Goal: Information Seeking & Learning: Find specific fact

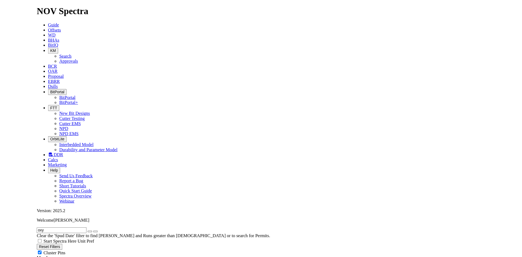
scroll to position [245, 0]
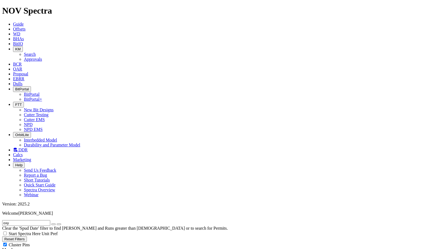
select select
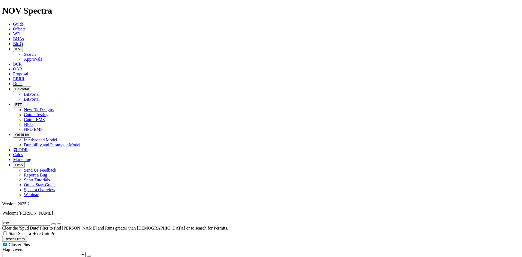
radio input "false"
radio input "true"
radio input "false"
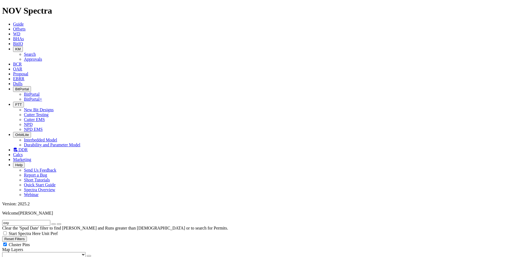
click at [24, 220] on input "oxy" at bounding box center [26, 223] width 48 height 6
type input "oxy | anadarko"
click at [57, 242] on div "Cluster Pins" at bounding box center [260, 244] width 517 height 5
checkbox input "false"
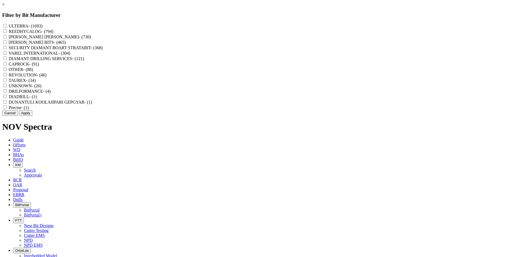
click at [7, 33] on input "REEDHYCALOG - (794)" at bounding box center [5, 31] width 4 height 4
checkbox input "true"
click at [32, 116] on button "Apply" at bounding box center [25, 113] width 13 height 6
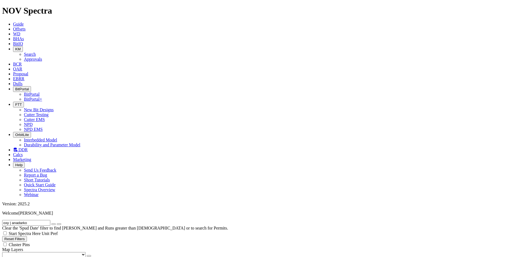
scroll to position [82, 0]
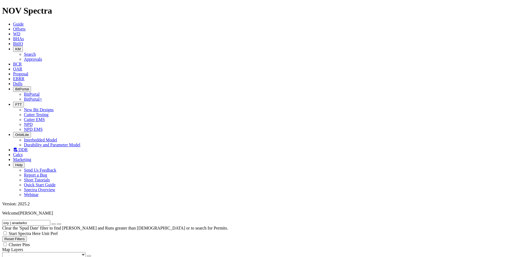
type input "[DATE]"
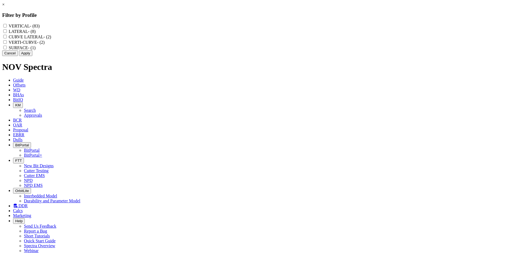
click at [7, 26] on input "VERTICAL - (83)" at bounding box center [5, 26] width 4 height 4
checkbox input "true"
click at [7, 32] on input "LATERAL - (8)" at bounding box center [5, 31] width 4 height 4
checkbox input "true"
click at [7, 38] on LATERAL "CURVE LATERAL - (2)" at bounding box center [5, 37] width 4 height 4
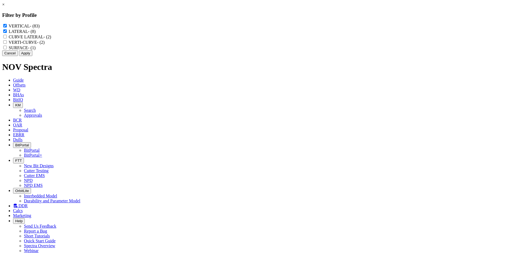
checkbox LATERAL "true"
click at [7, 44] on input "VERTI-CURVE - (2)" at bounding box center [5, 42] width 4 height 4
checkbox input "true"
click at [7, 49] on input "SURFACE - (1)" at bounding box center [5, 48] width 4 height 4
checkbox input "true"
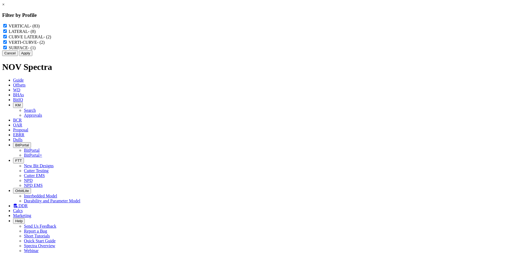
click at [32, 56] on button "Apply" at bounding box center [25, 53] width 13 height 6
select select "? object:81749 ?"
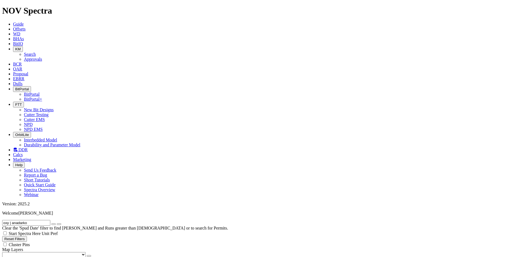
select select
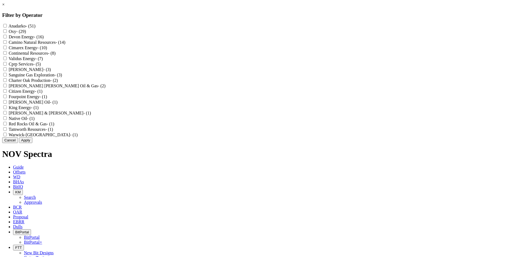
click at [7, 25] on input "Anadarko - (51)" at bounding box center [5, 26] width 4 height 4
checkbox input "true"
click at [7, 32] on input "Oxy - (29)" at bounding box center [5, 31] width 4 height 4
checkbox input "true"
click at [32, 143] on button "Apply" at bounding box center [25, 140] width 13 height 6
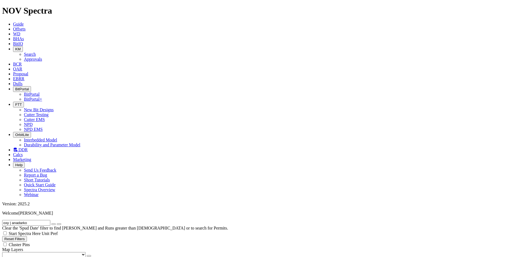
click at [54, 224] on icon "button" at bounding box center [54, 224] width 0 height 0
radio input "false"
radio input "true"
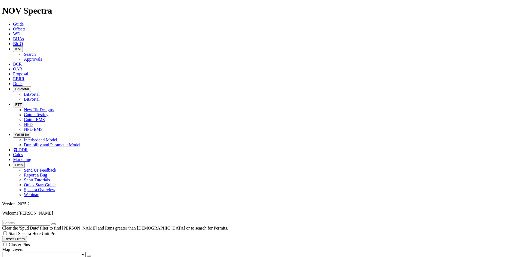
radio input "false"
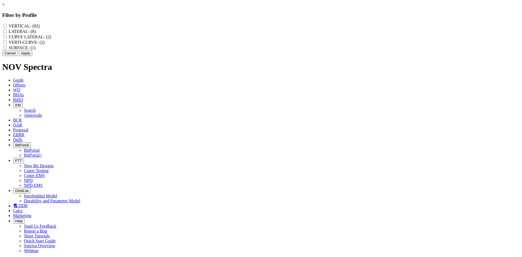
drag, startPoint x: 227, startPoint y: 24, endPoint x: 226, endPoint y: 28, distance: 3.7
click at [226, 28] on div "VERTICAL - (82)" at bounding box center [260, 25] width 517 height 5
click at [7, 27] on input "VERTICAL - (82)" at bounding box center [5, 26] width 4 height 4
checkbox input "true"
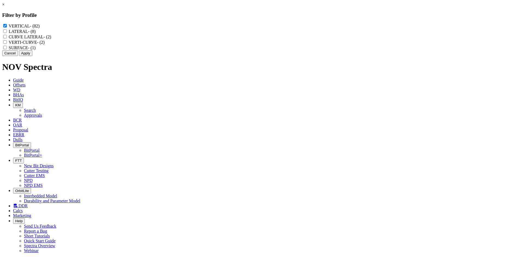
click at [7, 32] on input "LATERAL - (8)" at bounding box center [5, 31] width 4 height 4
checkbox input "true"
click at [7, 38] on LATERAL "CURVE LATERAL - (2)" at bounding box center [5, 37] width 4 height 4
checkbox LATERAL "true"
click at [7, 44] on input "VERTI-CURVE - (2)" at bounding box center [5, 42] width 4 height 4
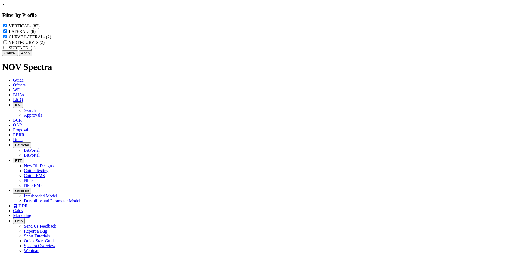
checkbox input "true"
click at [7, 49] on input "SURFACE - (1)" at bounding box center [5, 48] width 4 height 4
checkbox input "true"
click at [32, 56] on button "Apply" at bounding box center [25, 53] width 13 height 6
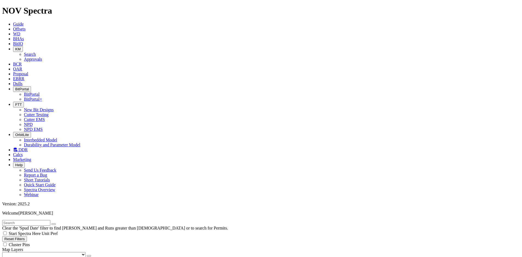
select select
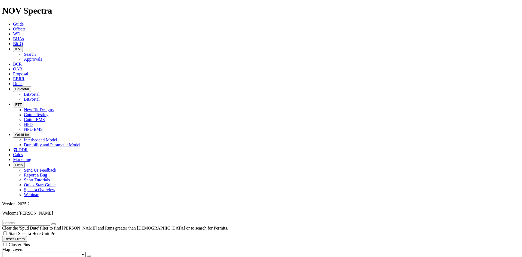
checkbox input "false"
checkbox input "true"
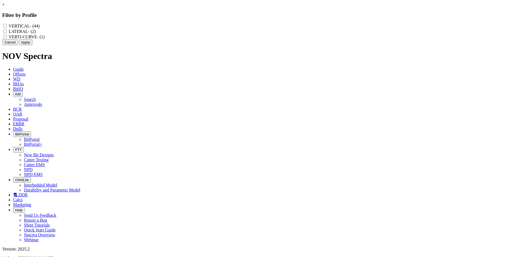
click at [18, 45] on button "Cancel" at bounding box center [10, 42] width 16 height 6
